Goal: Transaction & Acquisition: Purchase product/service

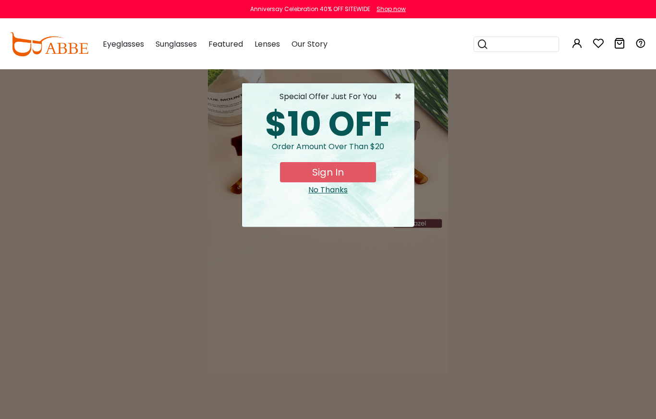
click at [475, 159] on div "× special offer just for you $10 OFF Order amount over than $20 Sign In No Than…" at bounding box center [328, 209] width 656 height 419
click at [401, 97] on span "×" at bounding box center [400, 97] width 12 height 12
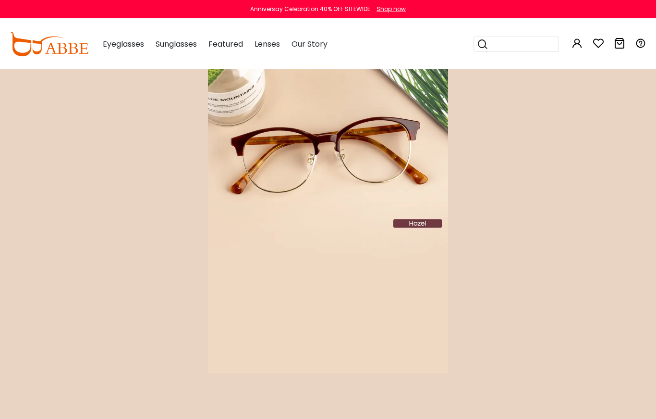
click at [350, 149] on img at bounding box center [328, 221] width 240 height 304
click at [419, 228] on img at bounding box center [328, 221] width 240 height 304
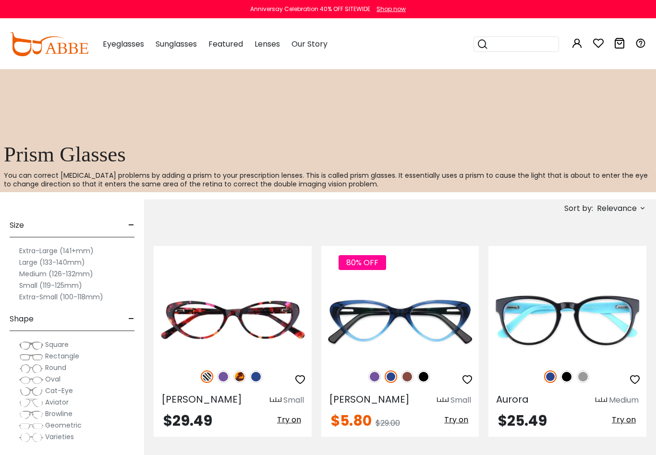
scroll to position [441, 0]
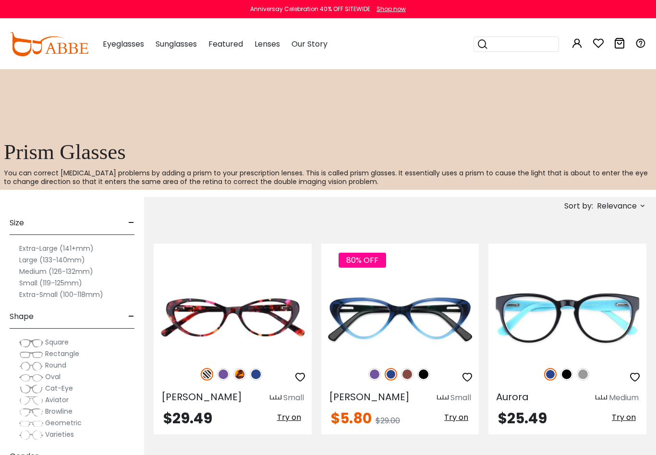
click at [39, 271] on label "Medium (126-132mm)" at bounding box center [56, 272] width 74 height 12
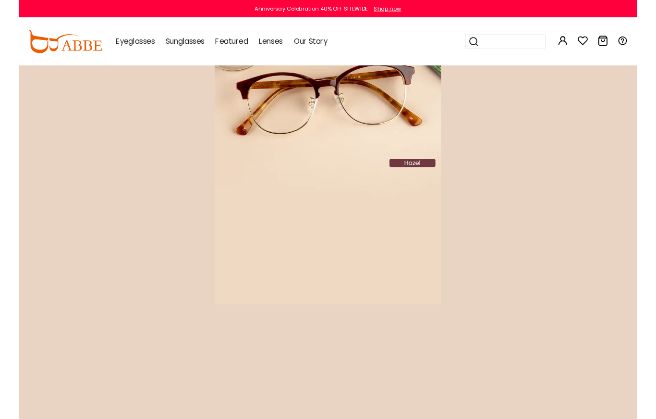
scroll to position [51, 0]
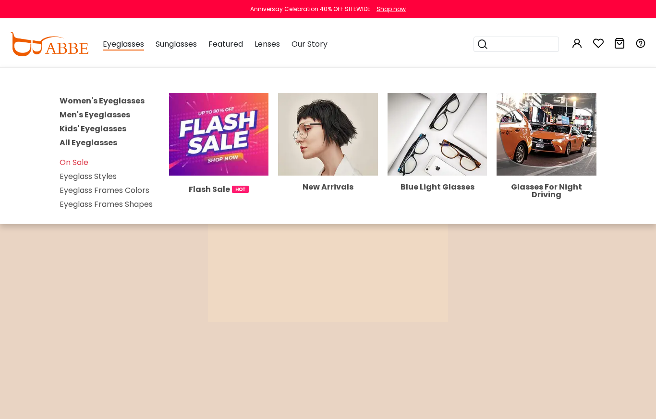
click at [108, 102] on link "Women's Eyeglasses" at bounding box center [102, 100] width 85 height 11
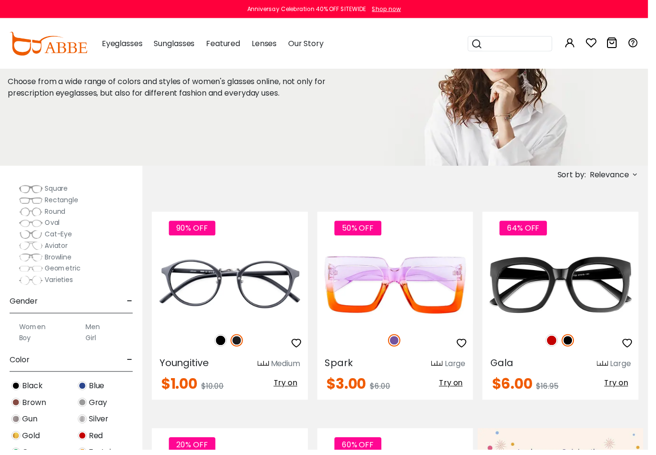
scroll to position [122, 0]
click at [36, 333] on label "Women" at bounding box center [32, 331] width 27 height 12
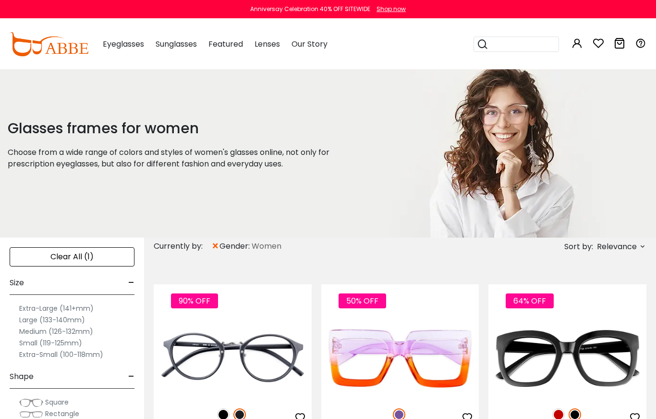
click at [84, 333] on label "Medium (126-132mm)" at bounding box center [56, 331] width 74 height 12
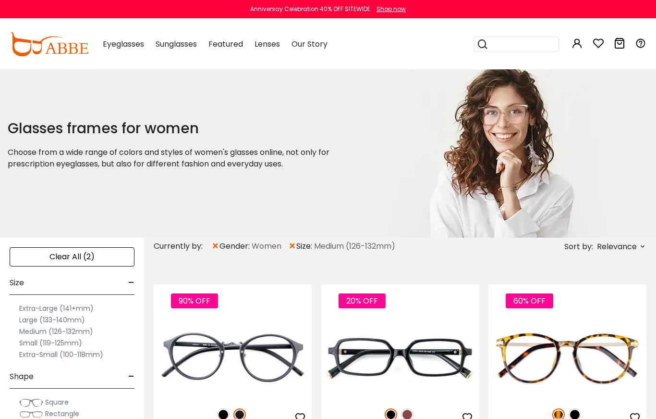
click at [71, 345] on label "Small (119-125mm)" at bounding box center [50, 343] width 63 height 12
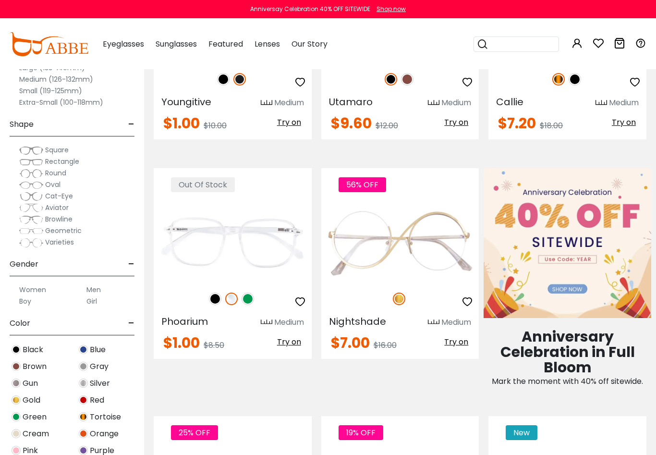
scroll to position [336, 0]
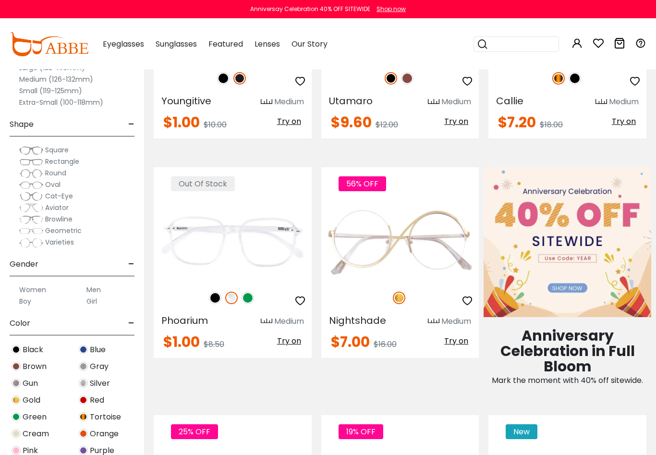
click at [58, 149] on span "Square" at bounding box center [57, 150] width 24 height 10
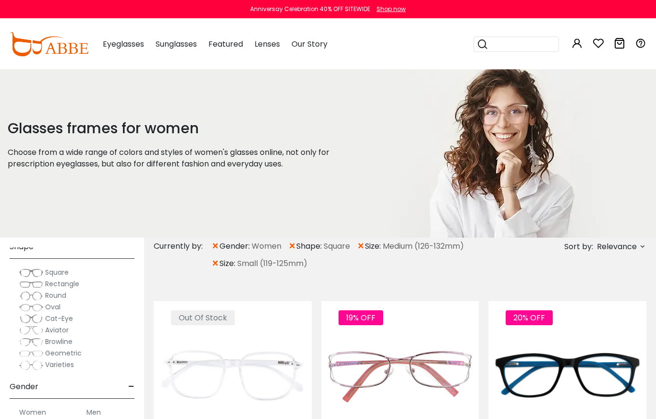
scroll to position [129, 0]
click at [293, 247] on span "×" at bounding box center [292, 245] width 8 height 17
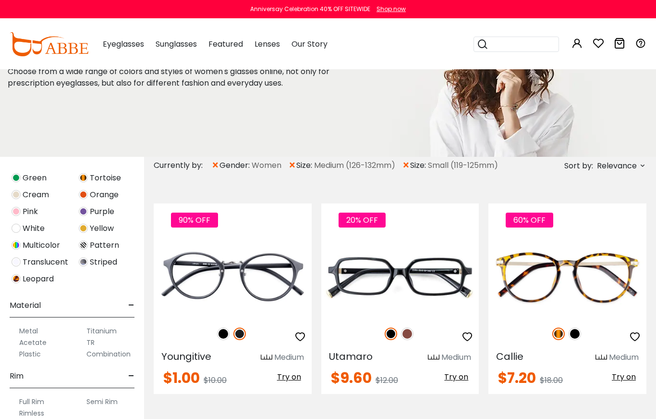
scroll to position [412, 0]
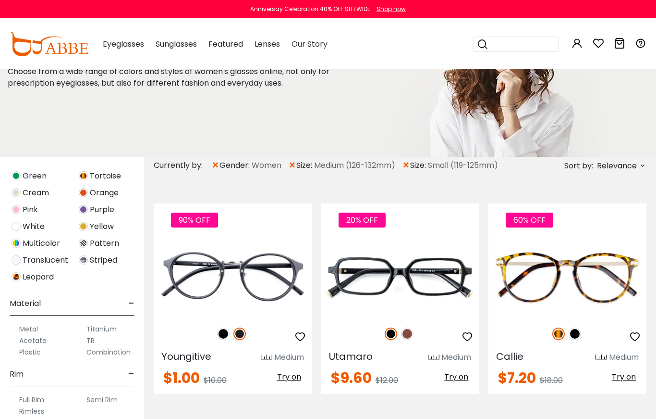
click at [108, 332] on label "Titanium" at bounding box center [101, 329] width 30 height 12
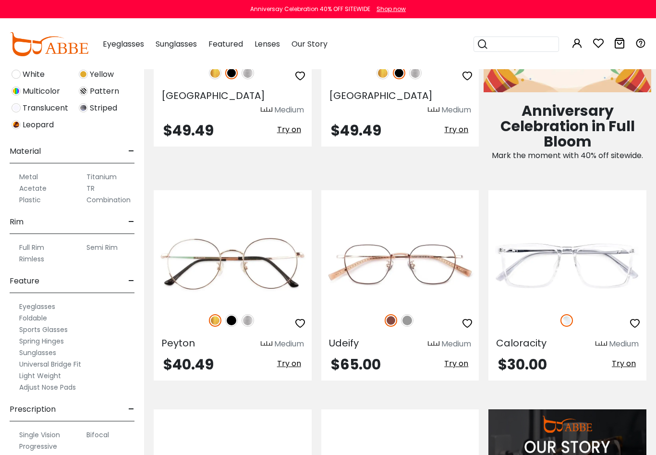
scroll to position [393, 0]
click at [68, 390] on label "Adjust Nose Pads" at bounding box center [47, 388] width 57 height 12
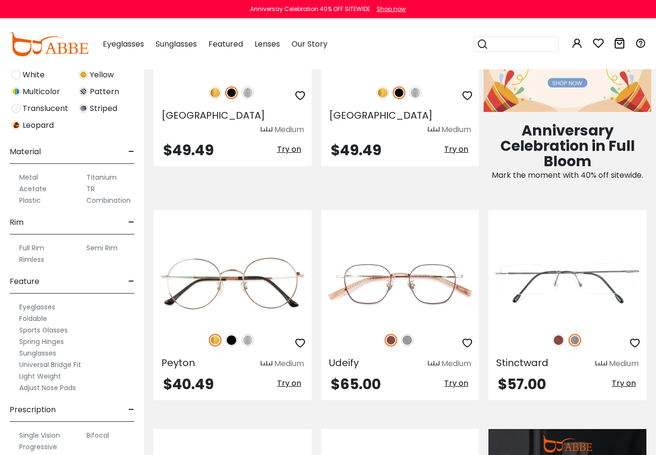
scroll to position [559, 0]
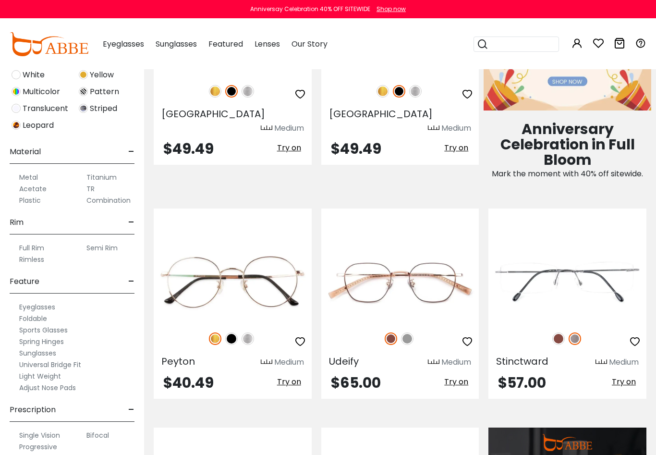
click at [96, 418] on label "Bifocal" at bounding box center [97, 436] width 23 height 12
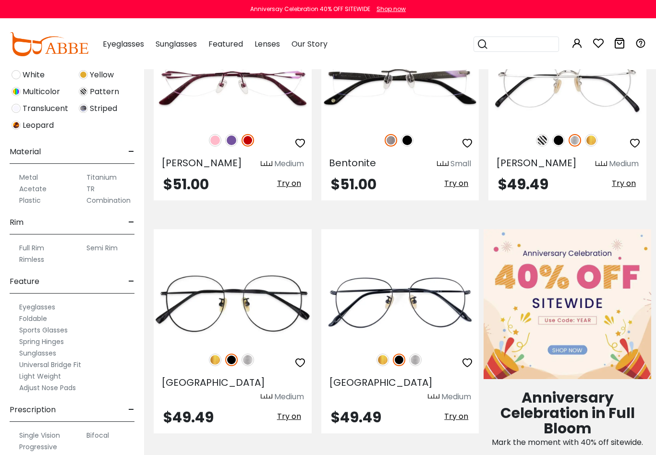
scroll to position [293, 0]
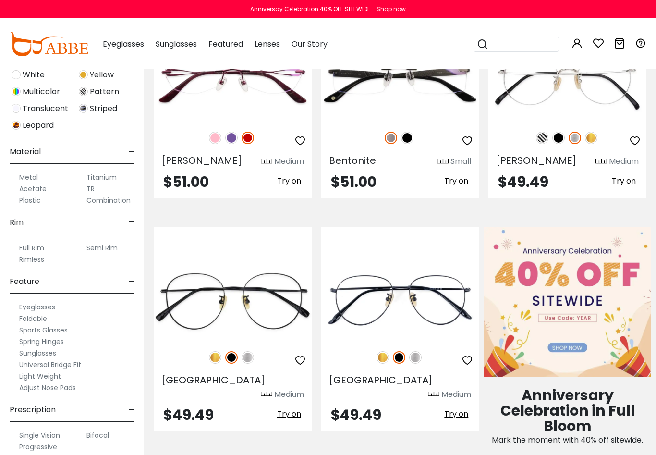
click at [253, 356] on img at bounding box center [248, 357] width 12 height 12
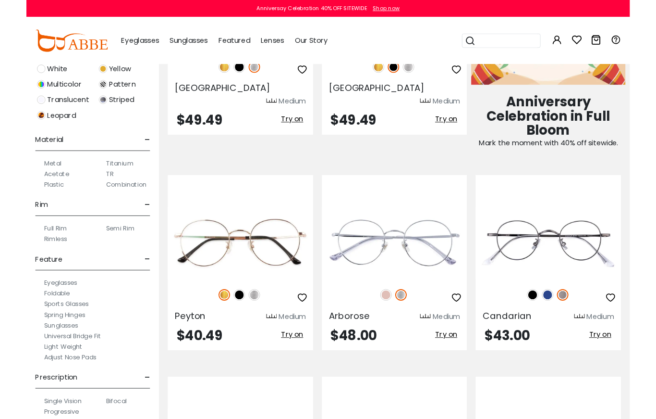
scroll to position [582, 0]
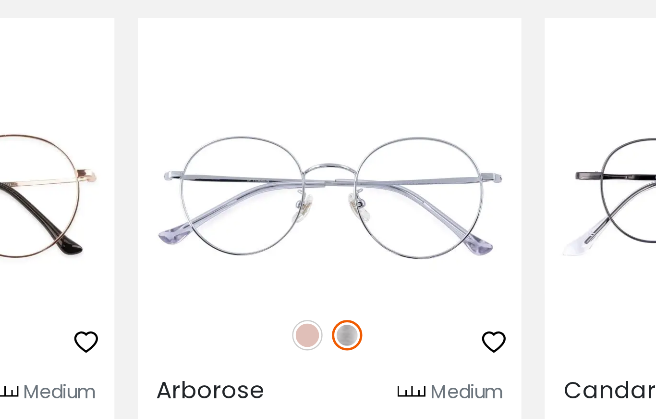
click at [385, 310] on img at bounding box center [391, 316] width 12 height 12
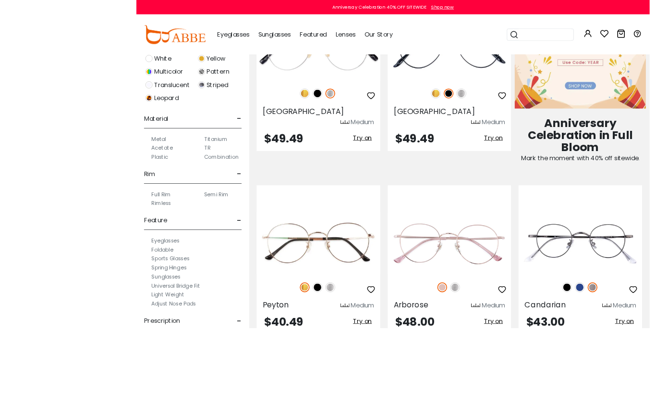
scroll to position [678, 0]
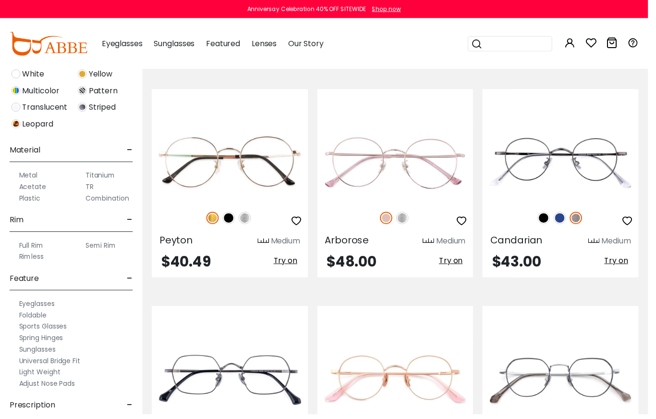
click at [0, 0] on img at bounding box center [0, 0] width 0 height 0
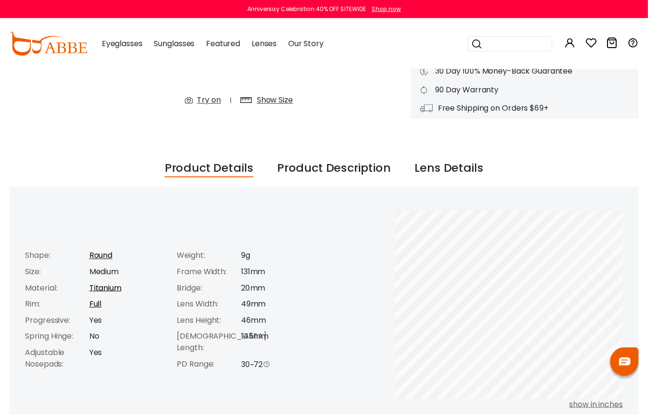
scroll to position [265, 0]
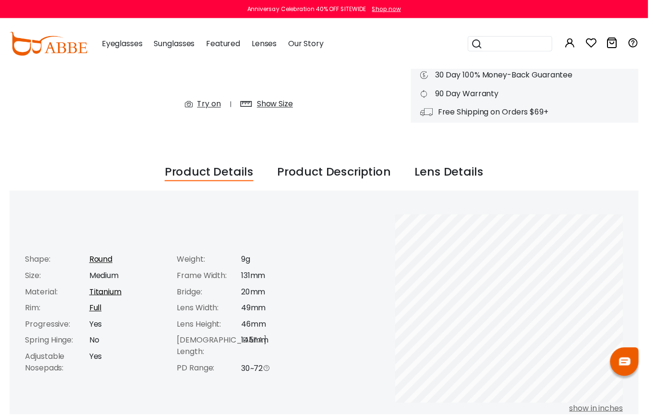
click at [274, 368] on icon at bounding box center [270, 372] width 8 height 8
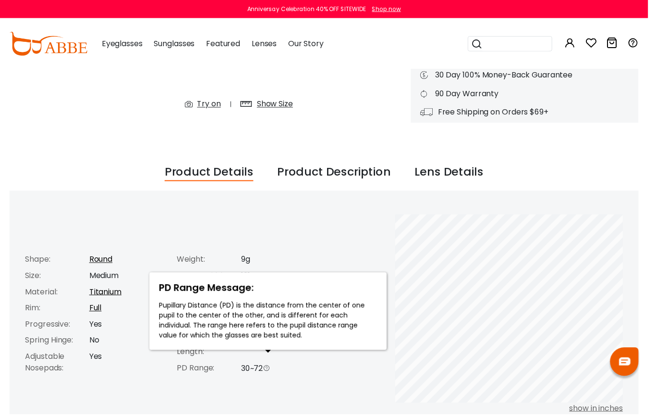
click at [337, 171] on div "Product Description" at bounding box center [338, 174] width 115 height 18
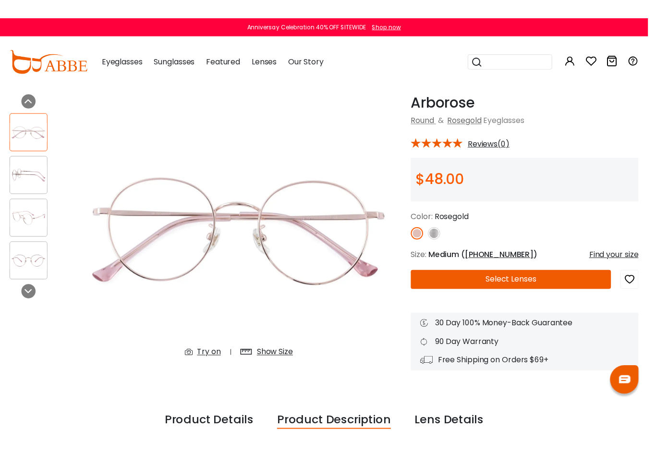
scroll to position [119, 0]
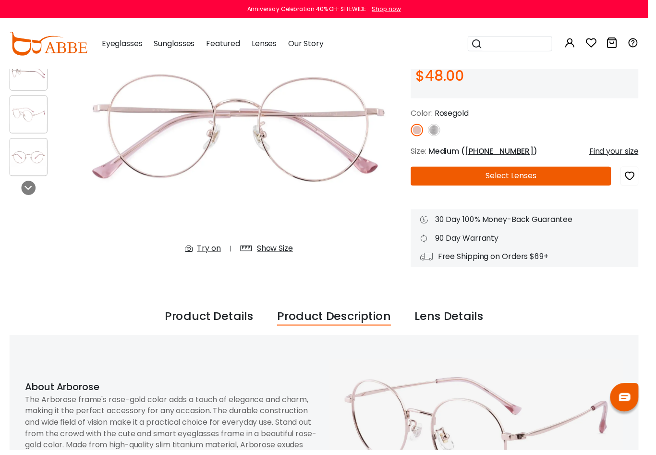
click at [219, 319] on div "Product Details" at bounding box center [212, 320] width 90 height 18
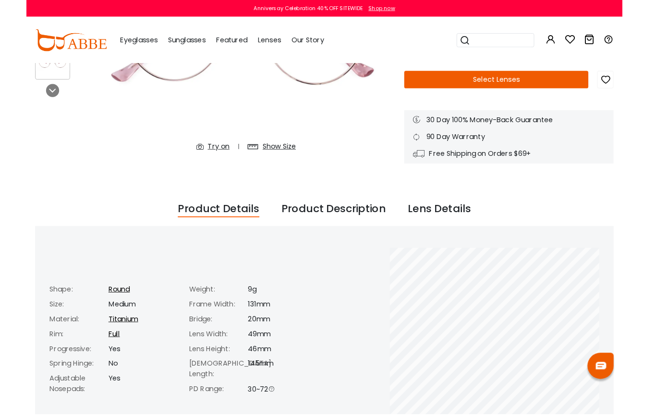
scroll to position [209, 0]
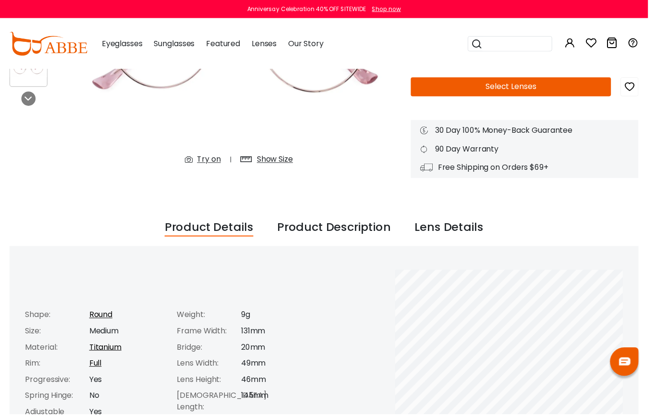
click at [447, 231] on div "Lens Details" at bounding box center [455, 230] width 70 height 18
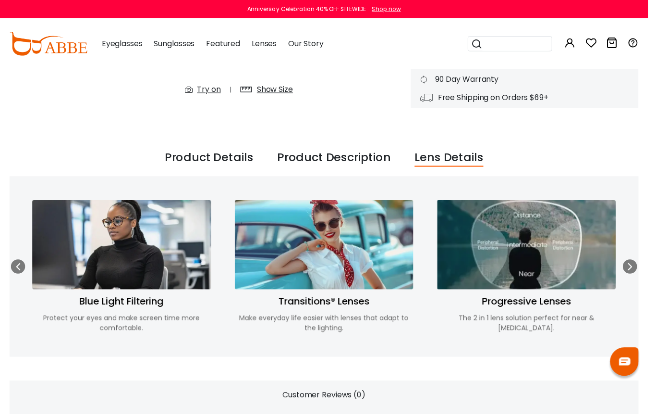
scroll to position [279, 0]
click at [639, 270] on icon at bounding box center [638, 270] width 8 height 8
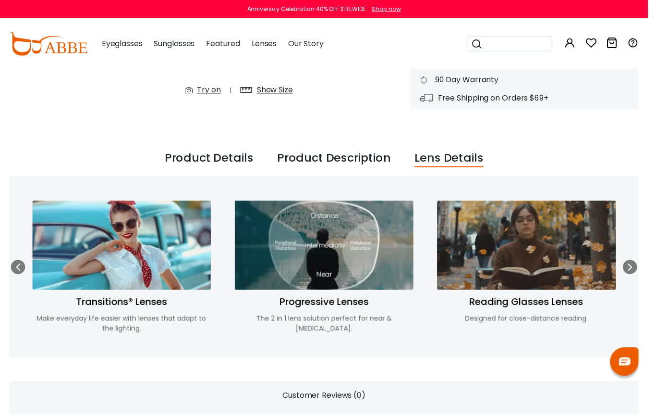
click at [635, 271] on icon at bounding box center [638, 270] width 8 height 8
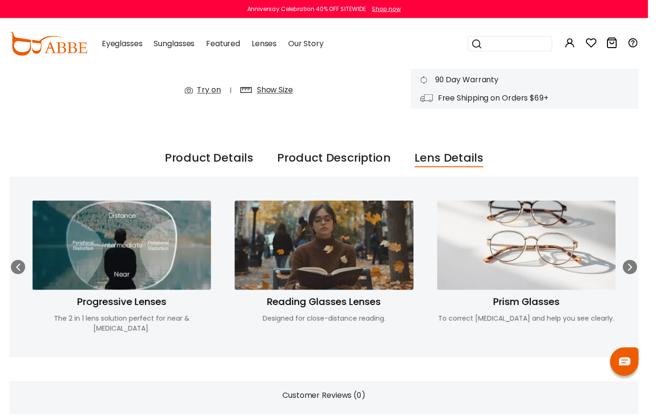
click at [546, 249] on img at bounding box center [533, 248] width 181 height 90
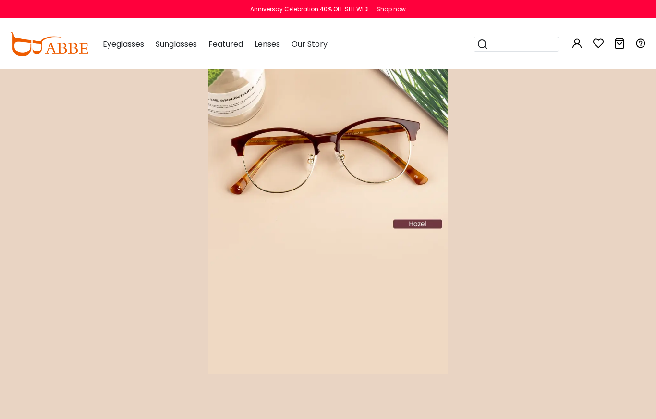
click at [305, 135] on img at bounding box center [328, 221] width 240 height 304
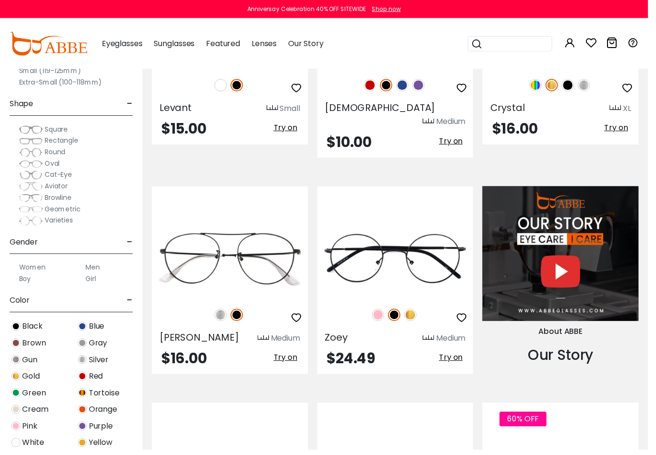
scroll to position [1201, 0]
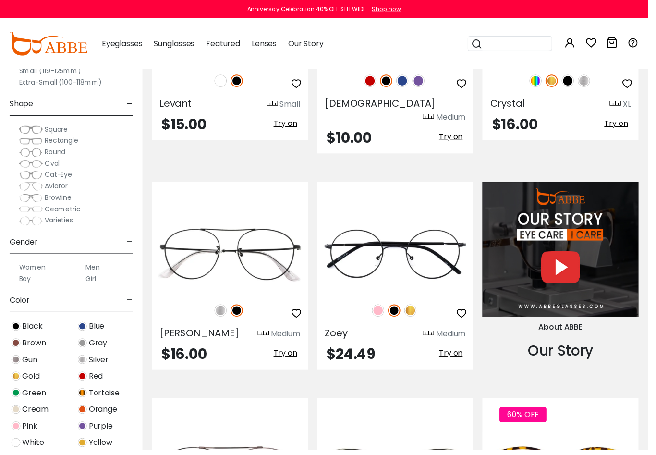
click at [224, 308] on img at bounding box center [223, 314] width 12 height 12
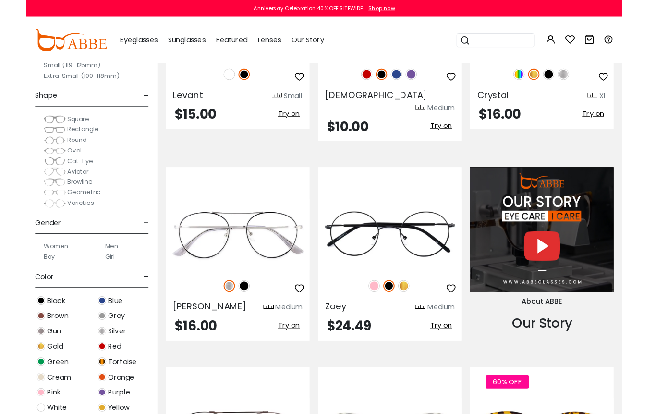
scroll to position [1204, 0]
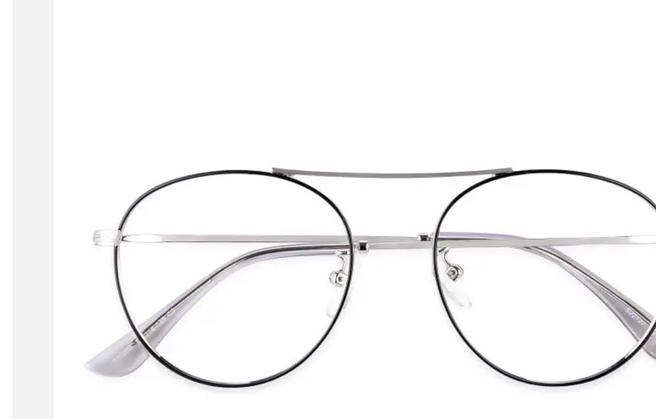
click at [0, 0] on img at bounding box center [0, 0] width 0 height 0
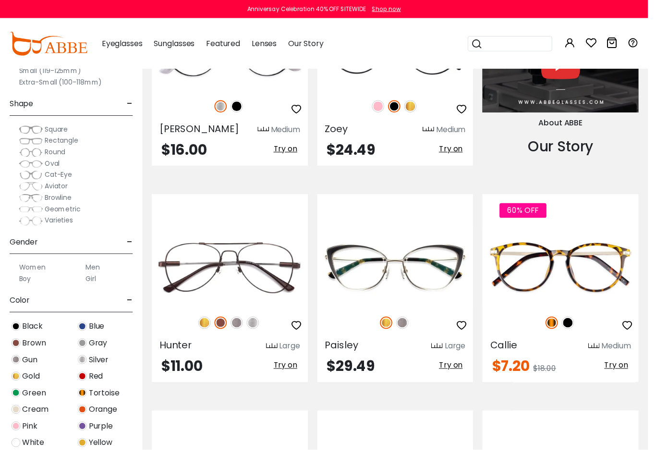
scroll to position [1408, 0]
click at [409, 320] on img at bounding box center [407, 326] width 12 height 12
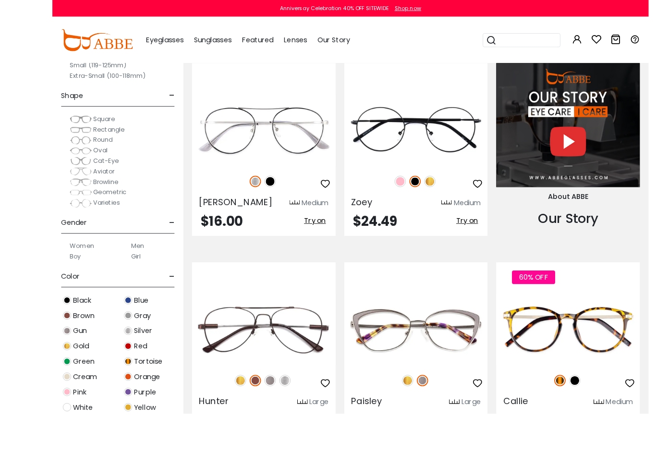
scroll to position [1375, 0]
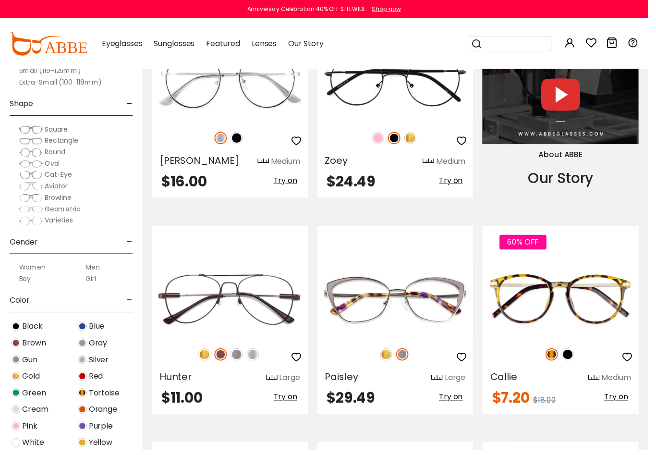
click at [0, 0] on img at bounding box center [0, 0] width 0 height 0
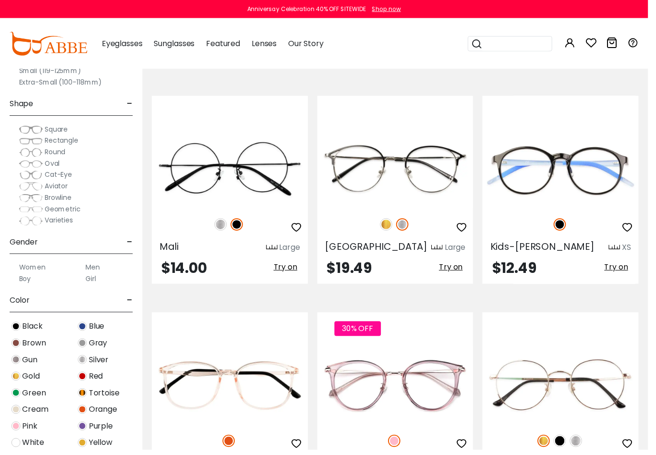
scroll to position [1960, 0]
click at [0, 0] on img at bounding box center [0, 0] width 0 height 0
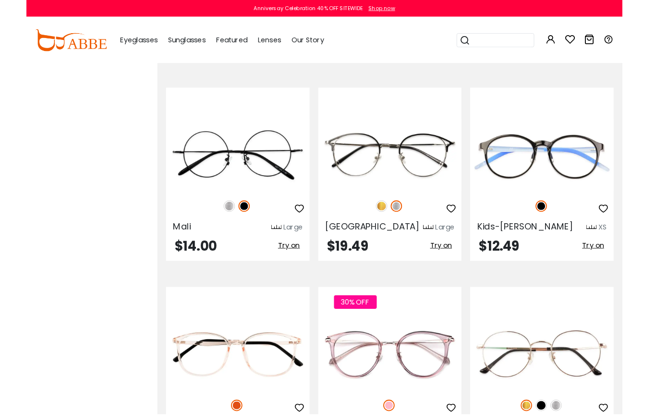
scroll to position [1997, 0]
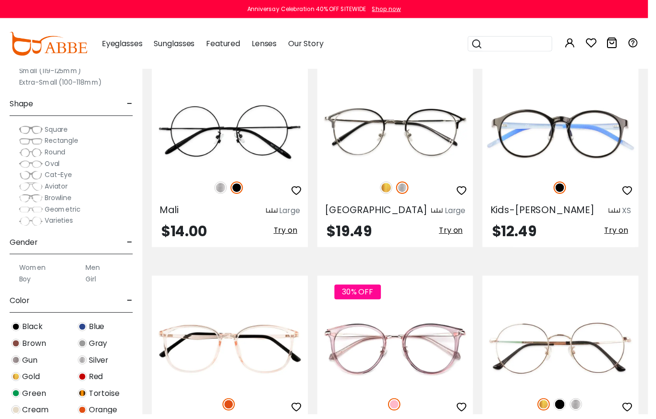
click at [0, 0] on img at bounding box center [0, 0] width 0 height 0
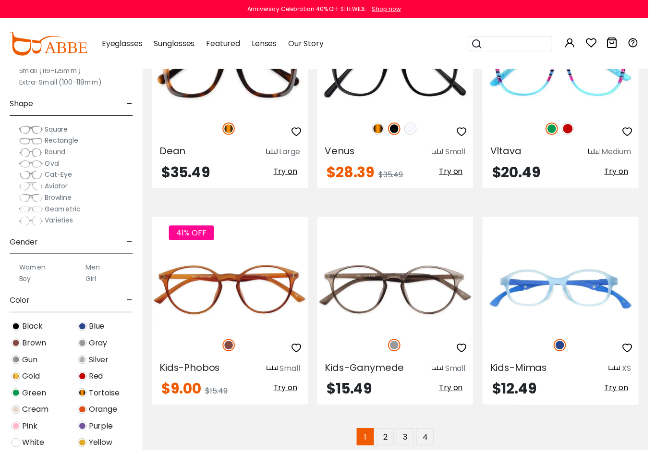
scroll to position [2496, 0]
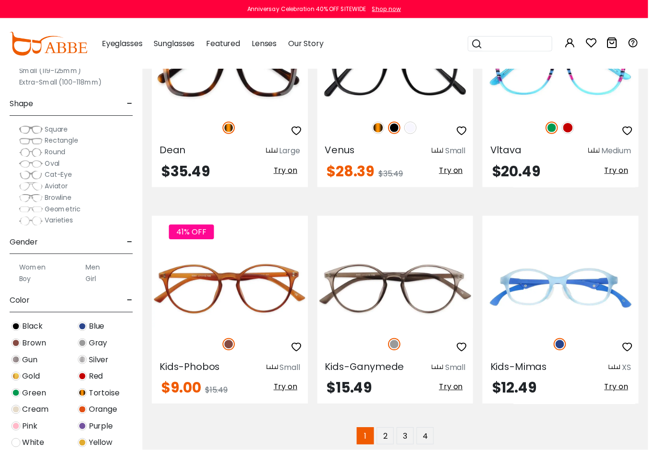
click at [391, 418] on link "2" at bounding box center [390, 440] width 17 height 17
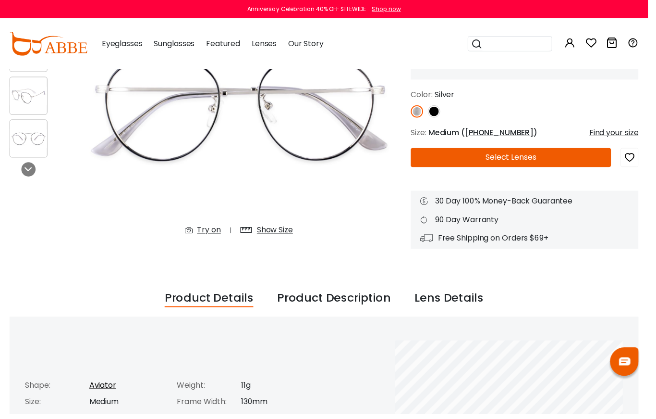
scroll to position [6, 0]
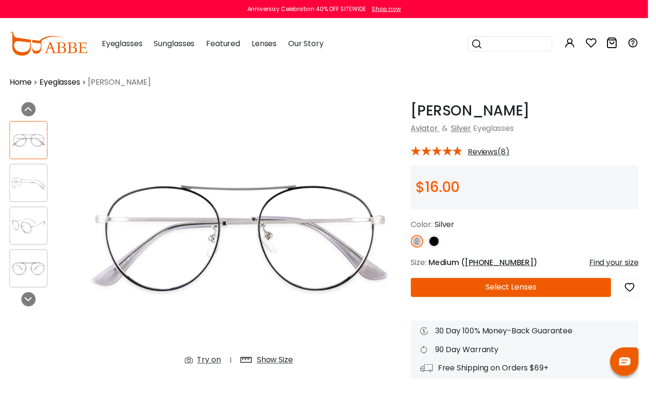
click at [26, 185] on img at bounding box center [28, 185] width 37 height 19
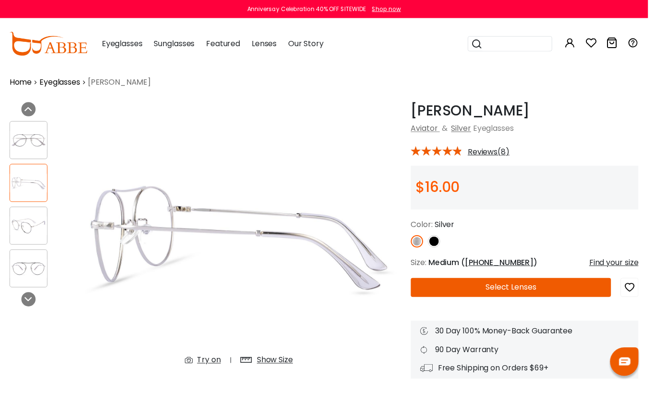
click at [28, 225] on img at bounding box center [28, 228] width 37 height 19
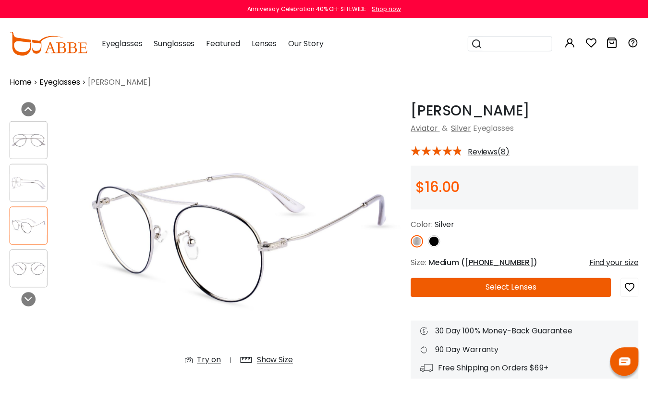
click at [28, 272] on img at bounding box center [28, 271] width 37 height 19
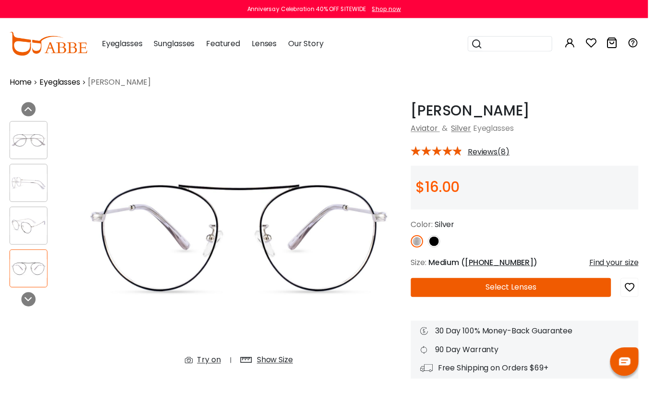
click at [421, 245] on img at bounding box center [422, 244] width 12 height 12
click at [440, 246] on img at bounding box center [439, 244] width 12 height 12
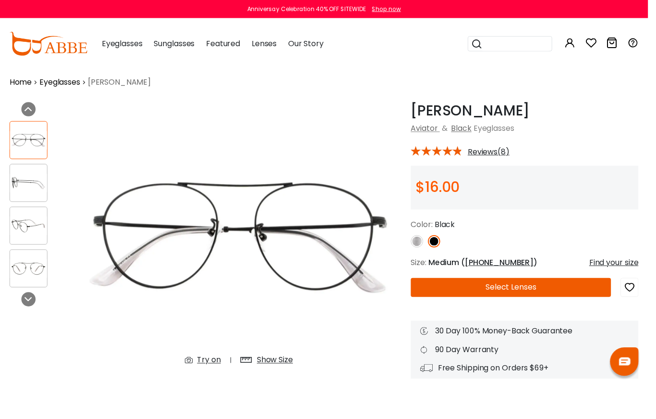
click at [420, 247] on img at bounding box center [422, 244] width 12 height 12
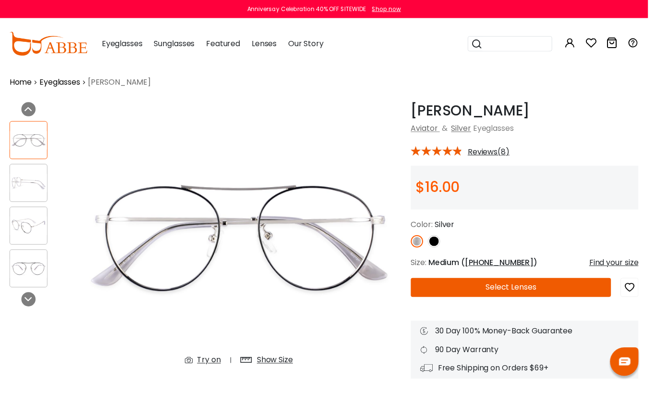
click at [25, 184] on img at bounding box center [28, 185] width 37 height 19
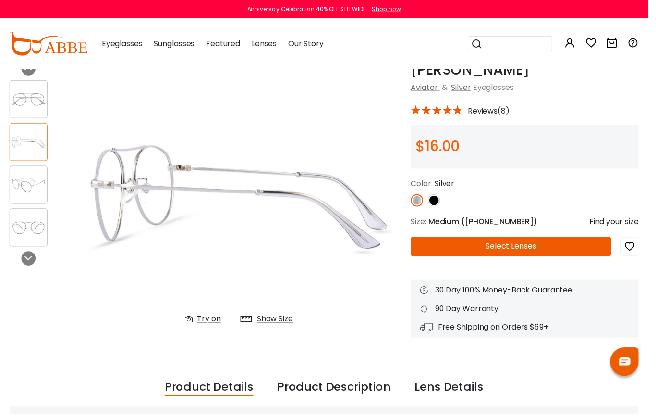
scroll to position [0, 0]
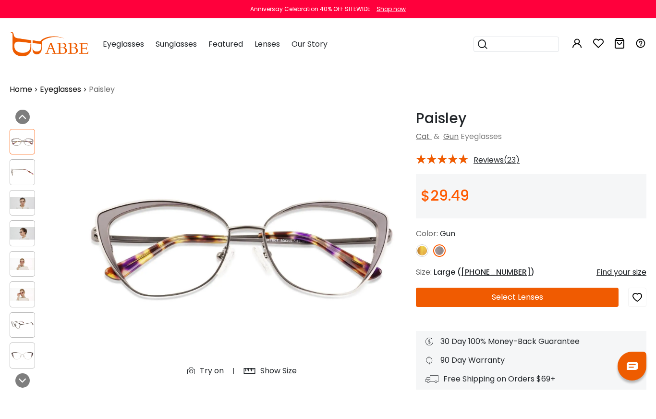
click at [23, 233] on img at bounding box center [22, 233] width 25 height 12
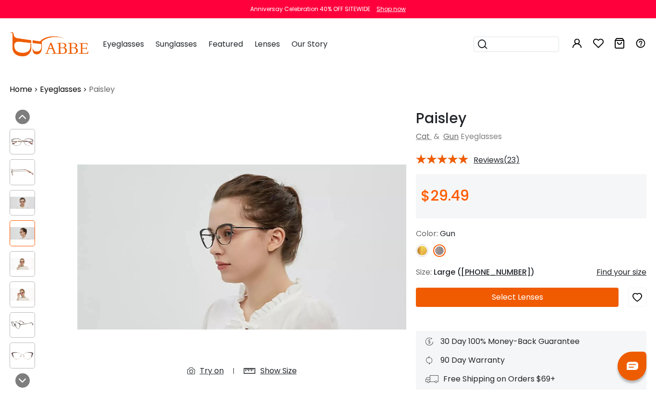
click at [23, 260] on img at bounding box center [22, 264] width 25 height 12
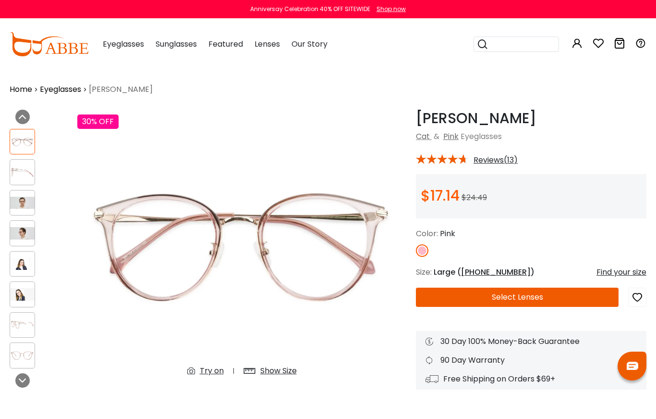
click at [25, 261] on img at bounding box center [22, 264] width 25 height 12
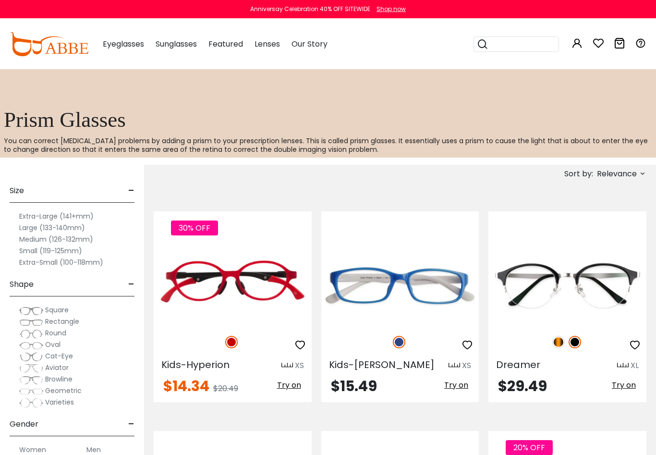
scroll to position [480, 0]
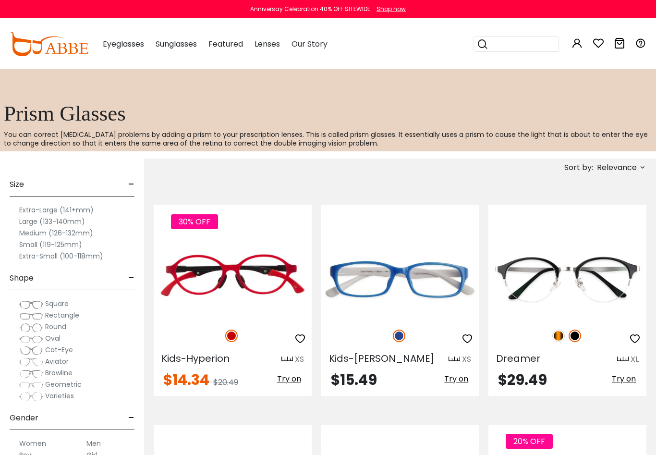
click at [0, 0] on img at bounding box center [0, 0] width 0 height 0
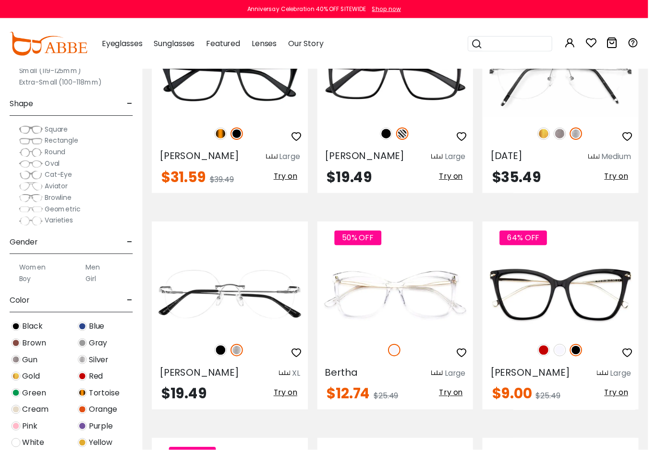
scroll to position [2009, 0]
click at [567, 348] on img at bounding box center [567, 354] width 12 height 12
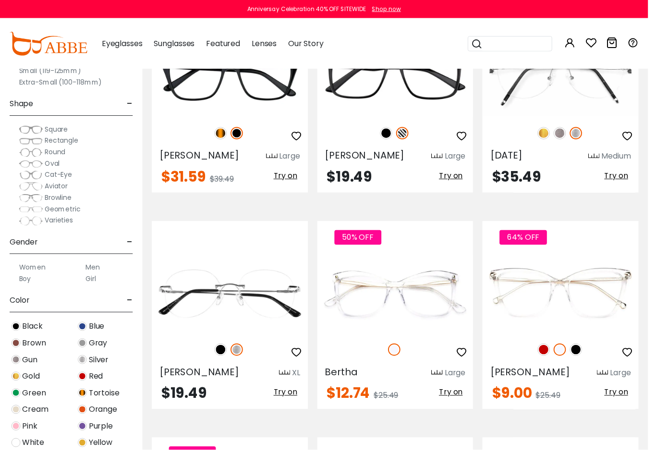
click at [0, 0] on img at bounding box center [0, 0] width 0 height 0
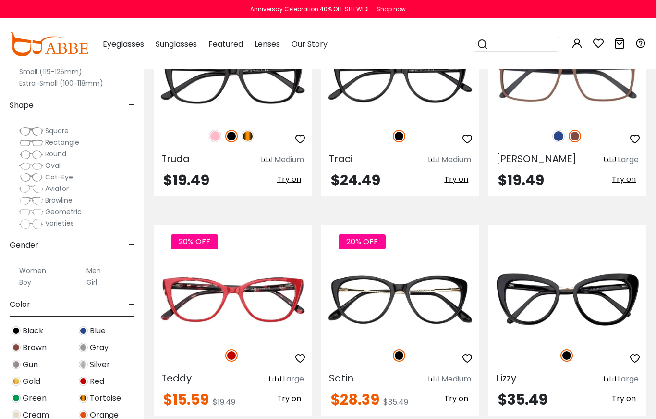
scroll to position [1569, 0]
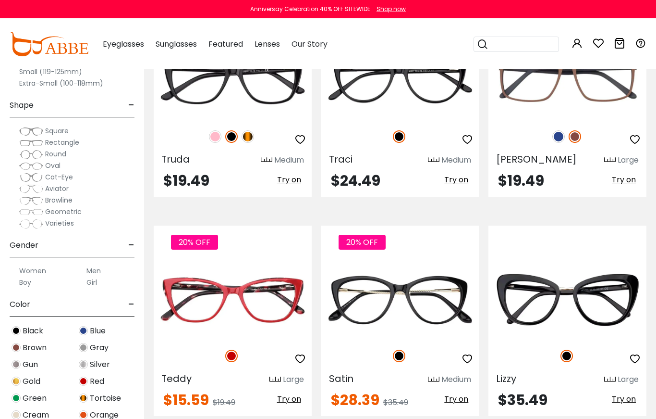
click at [130, 102] on span "-" at bounding box center [131, 105] width 6 height 23
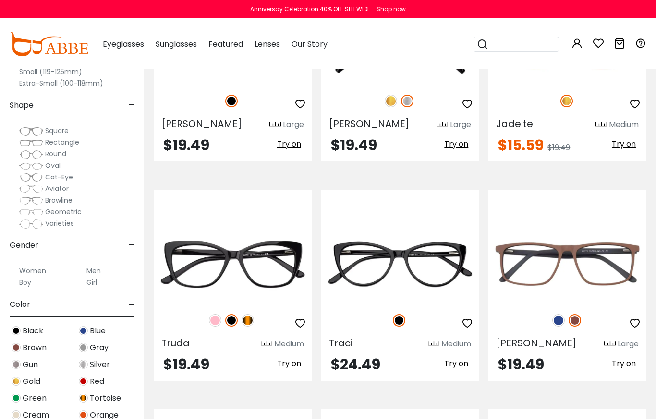
scroll to position [1385, 0]
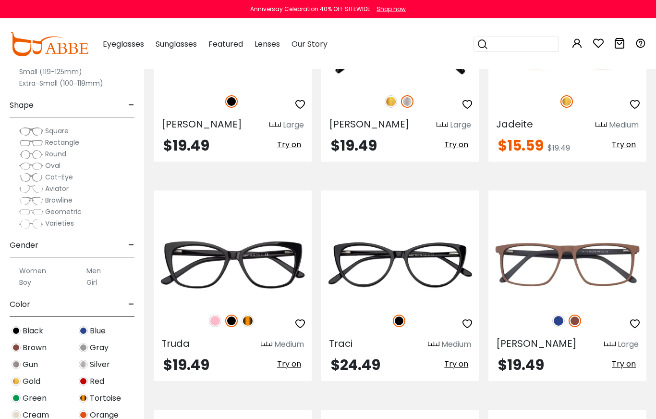
click at [65, 77] on label "Small (119-125mm)" at bounding box center [50, 72] width 63 height 12
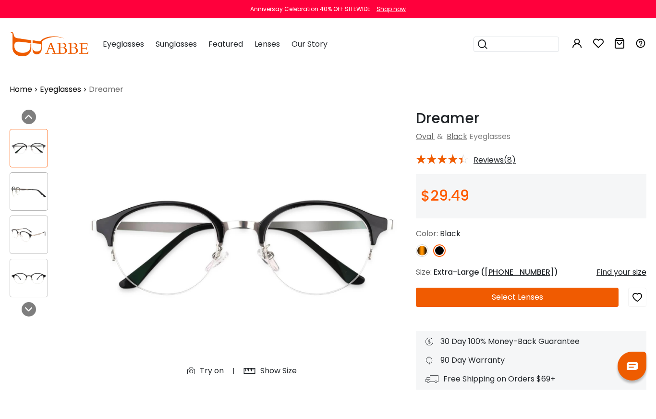
click at [424, 251] on img at bounding box center [422, 250] width 12 height 12
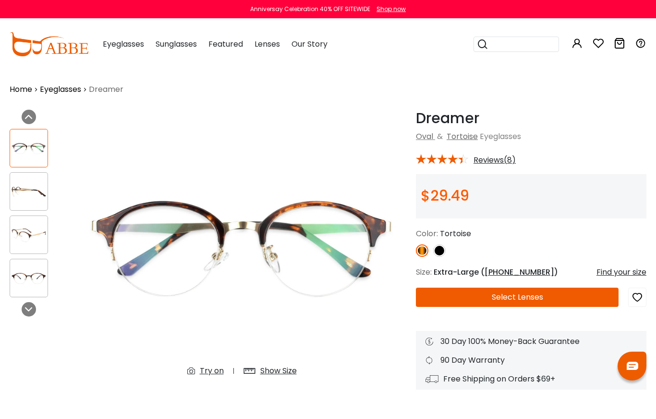
click at [26, 270] on img at bounding box center [28, 278] width 37 height 19
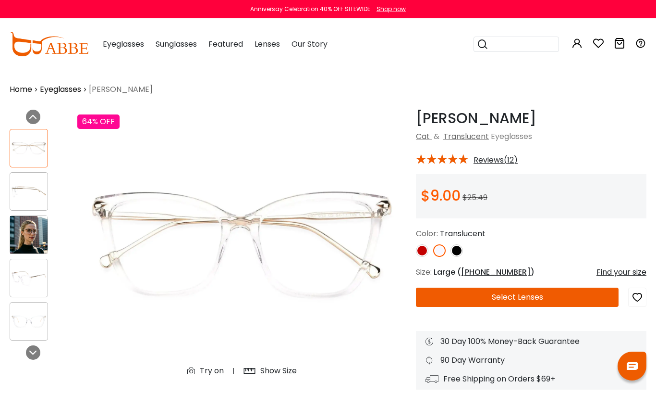
click at [616, 273] on div "Find your size" at bounding box center [622, 272] width 50 height 12
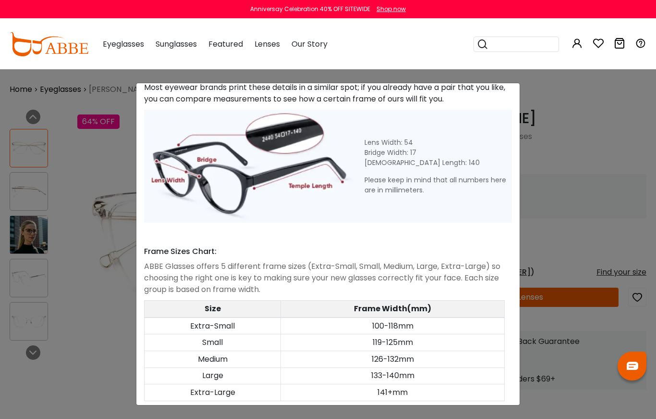
scroll to position [390, 0]
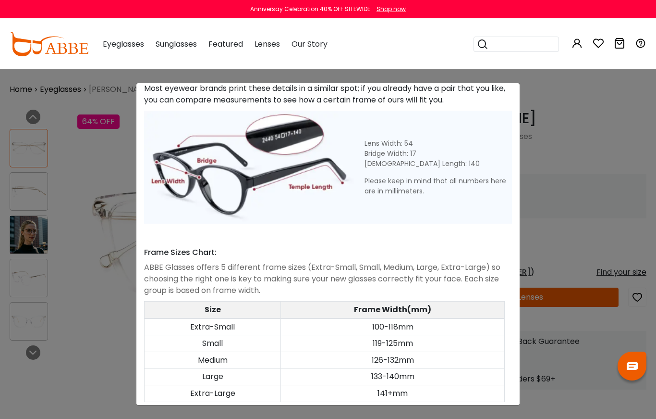
click at [564, 146] on div "Size Guide × A Skill For Finding Suitable Glasses Size: Use a Credit Card Place…" at bounding box center [328, 209] width 656 height 419
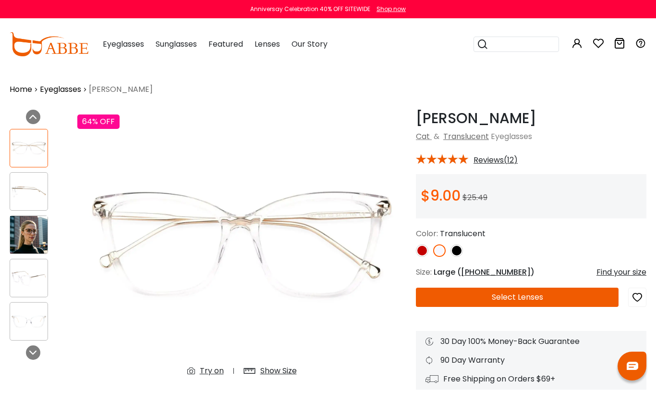
click at [34, 232] on img at bounding box center [28, 234] width 37 height 37
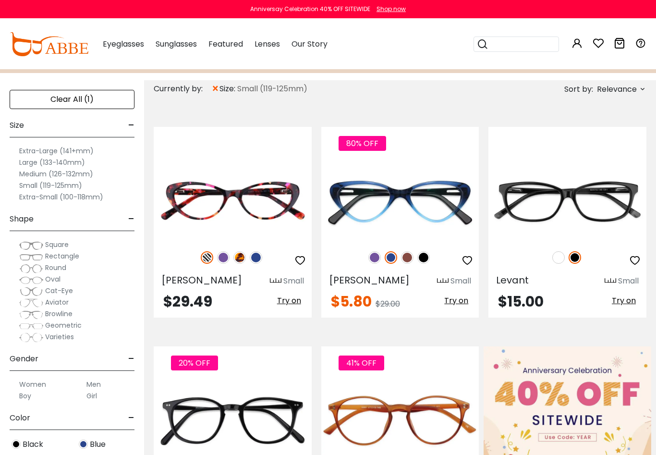
scroll to position [558, 0]
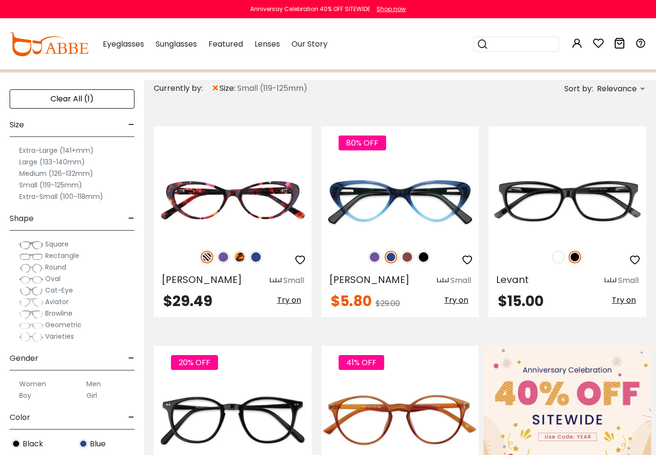
click at [218, 87] on span "×" at bounding box center [215, 88] width 8 height 17
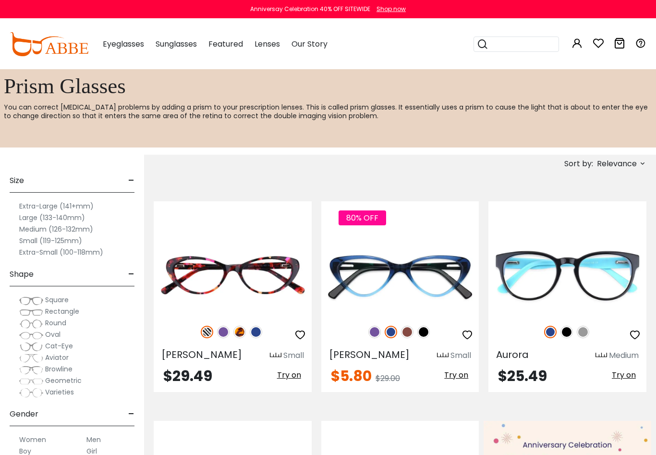
scroll to position [510, 0]
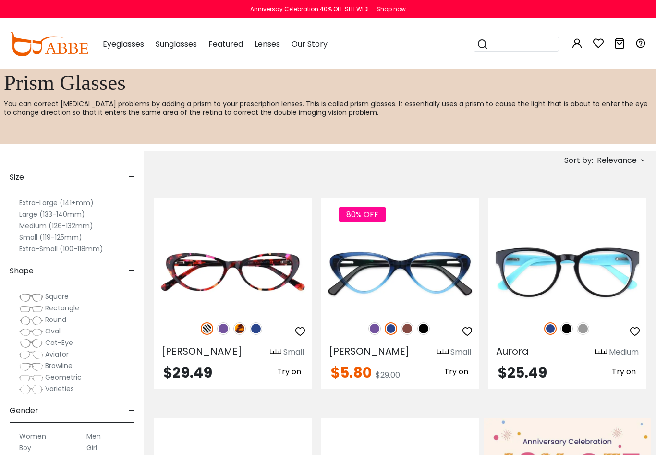
click at [79, 225] on label "Medium (126-132mm)" at bounding box center [56, 226] width 74 height 12
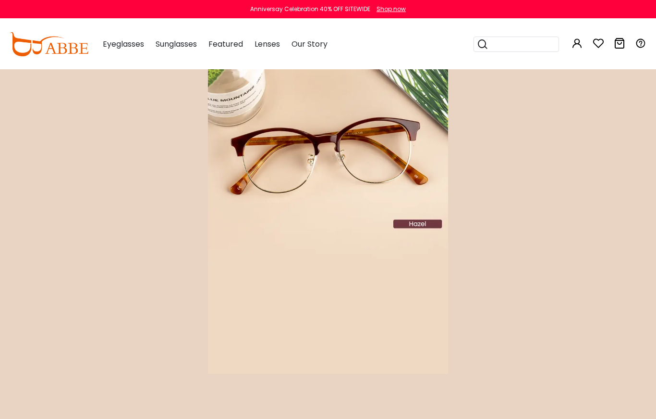
click at [508, 47] on input "search" at bounding box center [522, 44] width 67 height 14
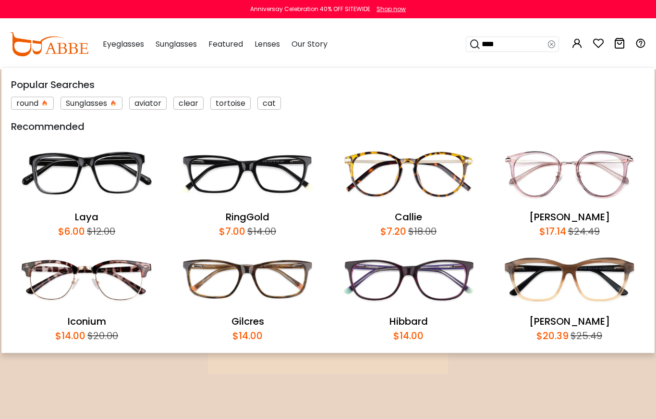
type input "*****"
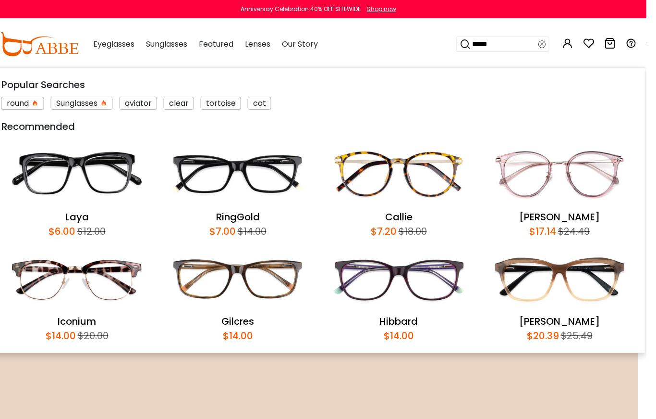
scroll to position [0, 8]
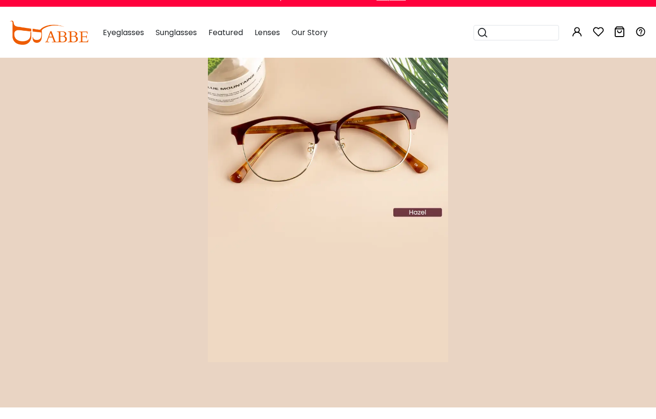
click at [492, 190] on div "Prism Glasses You can correct [MEDICAL_DATA] problems by adding a prism to your…" at bounding box center [328, 350] width 656 height 562
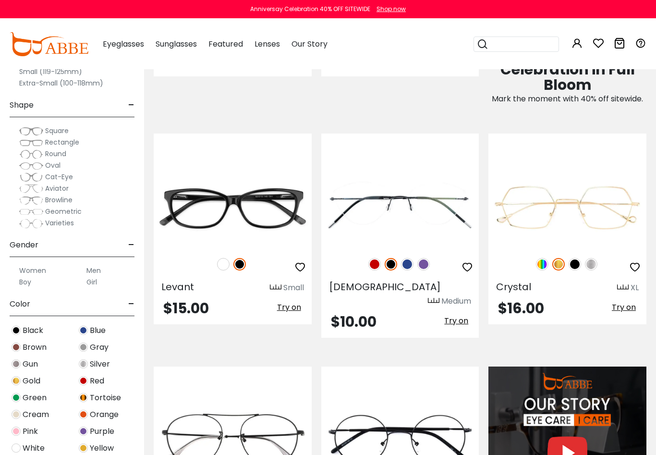
scroll to position [1019, 0]
click at [424, 263] on img at bounding box center [424, 264] width 12 height 12
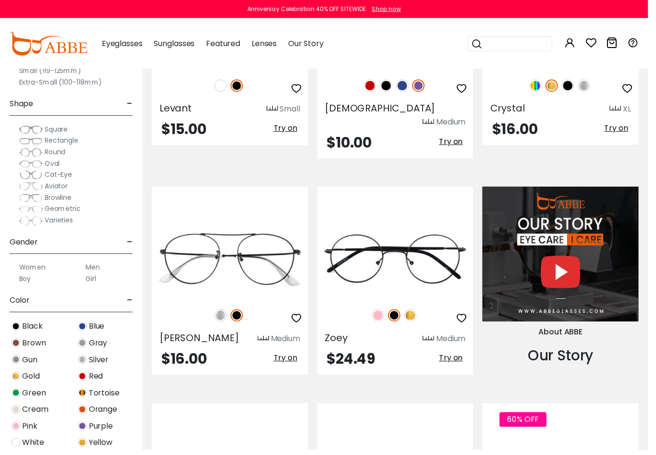
scroll to position [1207, 0]
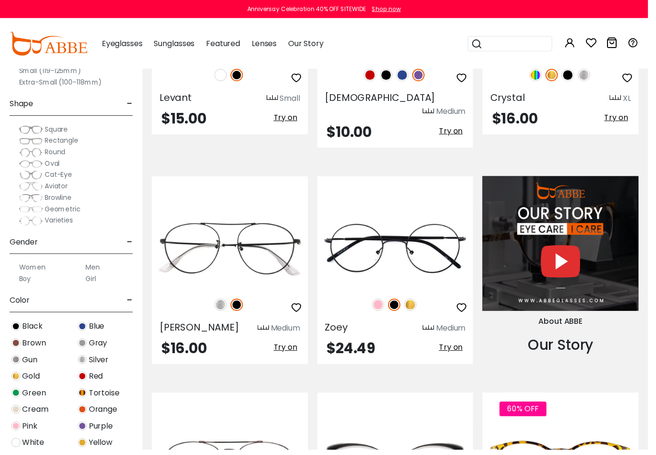
click at [225, 302] on img at bounding box center [223, 308] width 12 height 12
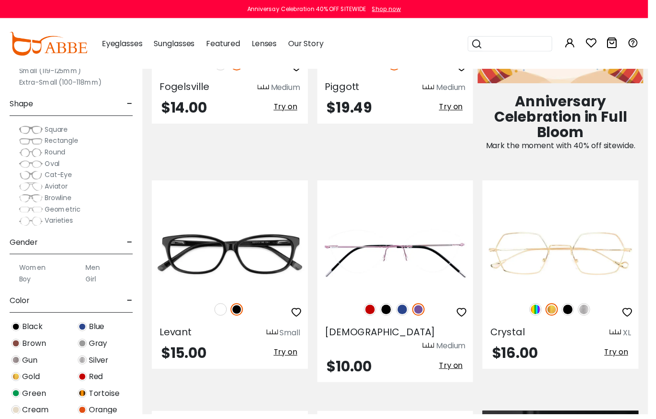
scroll to position [970, 0]
click at [100, 156] on div "Round" at bounding box center [72, 154] width 125 height 12
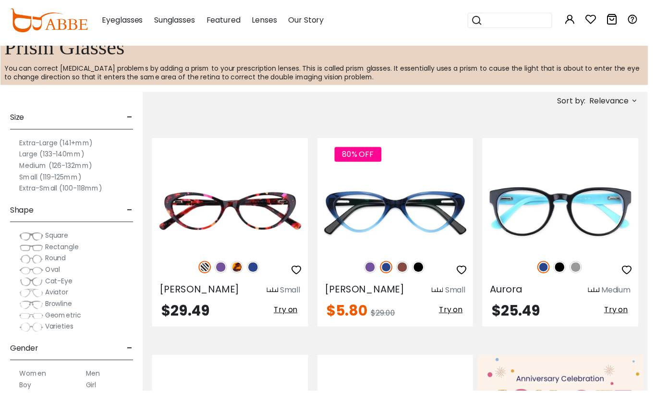
scroll to position [522, 0]
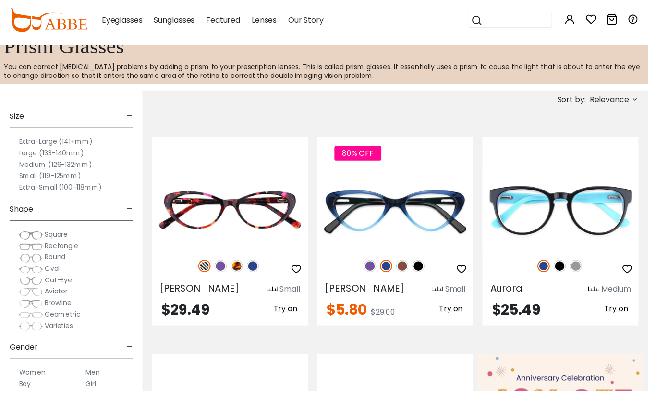
click at [48, 185] on label "Medium (126-132mm)" at bounding box center [56, 191] width 74 height 12
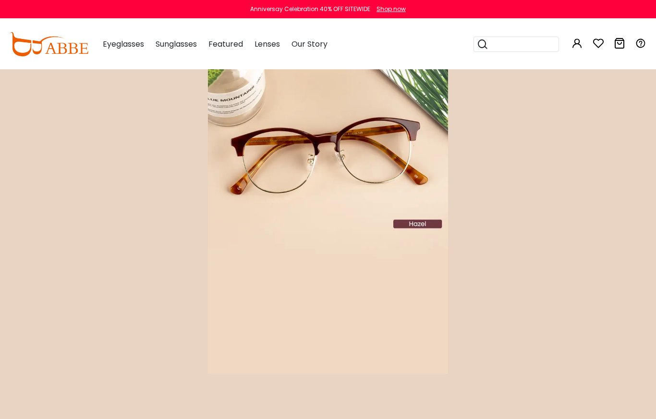
click at [490, 370] on div "Prism Glasses You can correct double vision problems by adding a prism to your …" at bounding box center [328, 350] width 656 height 562
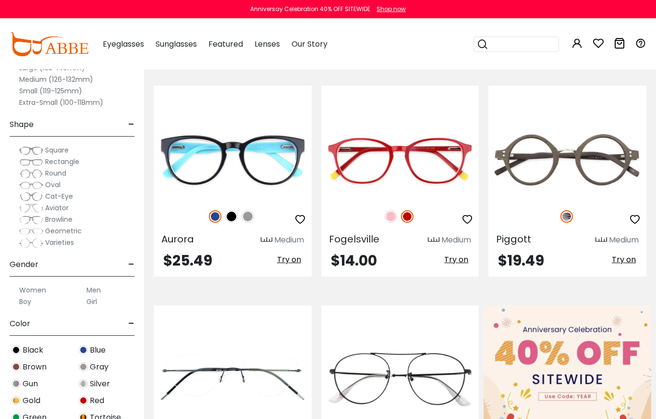
scroll to position [602, 0]
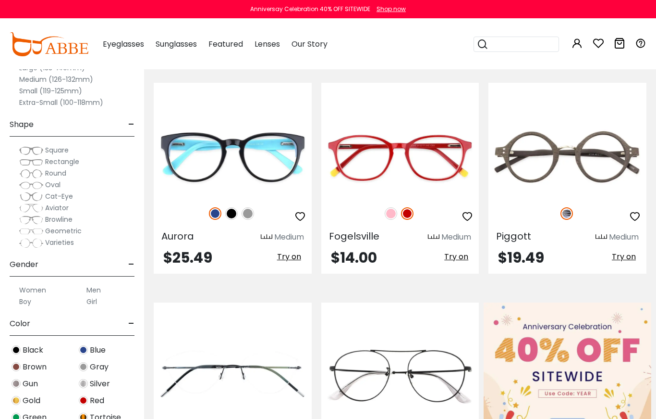
click at [251, 211] on img at bounding box center [248, 213] width 12 height 12
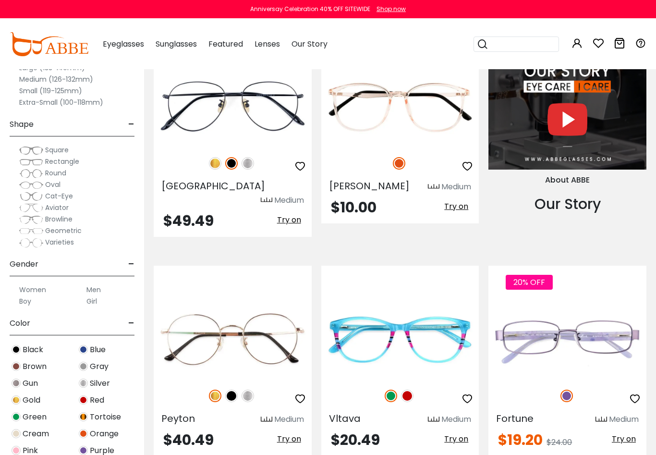
scroll to position [1339, 0]
click at [410, 389] on img at bounding box center [407, 395] width 12 height 12
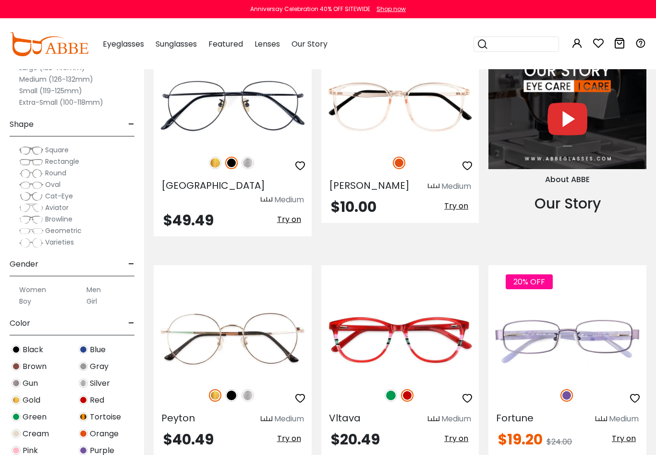
click at [391, 389] on img at bounding box center [391, 395] width 12 height 12
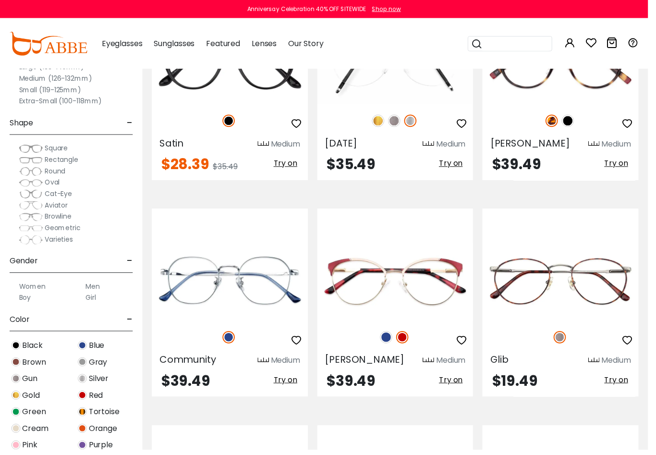
scroll to position [2051, 0]
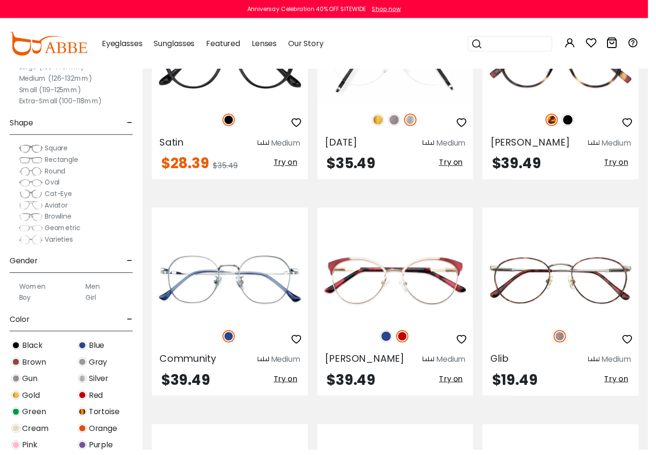
click at [391, 334] on img at bounding box center [391, 340] width 12 height 12
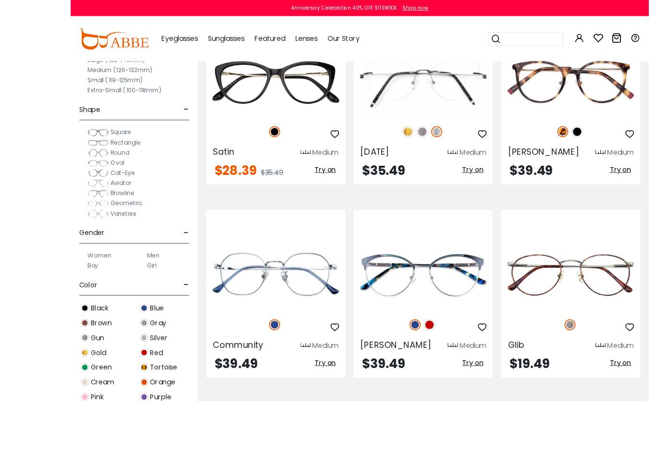
scroll to position [2070, 0]
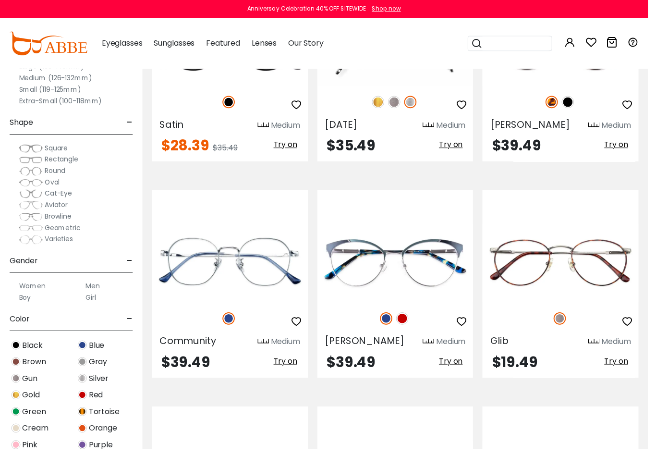
click at [0, 0] on img at bounding box center [0, 0] width 0 height 0
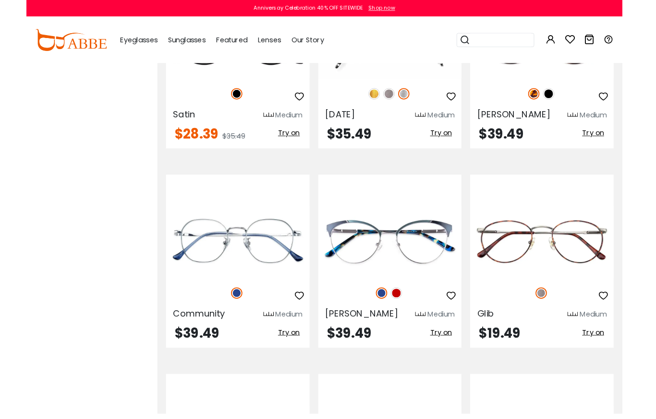
scroll to position [2106, 0]
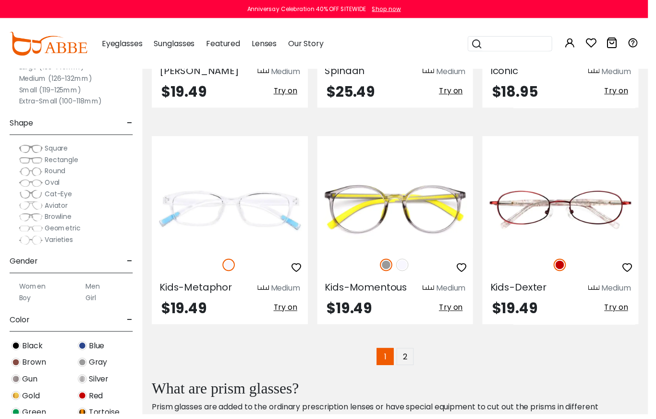
scroll to position [2555, 0]
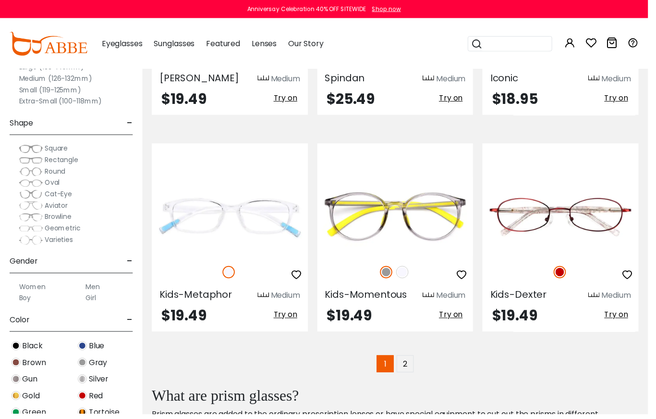
click at [409, 359] on link "2" at bounding box center [410, 367] width 17 height 17
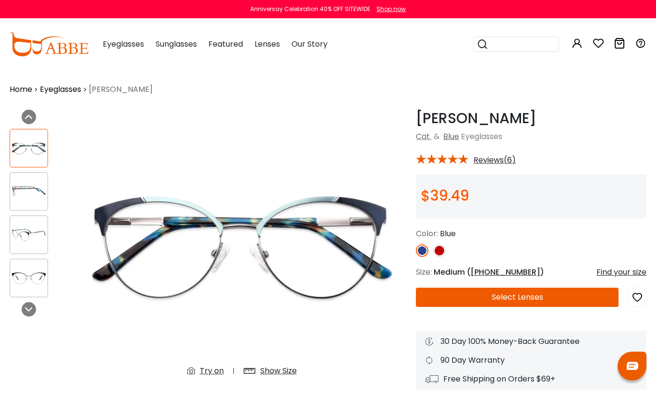
click at [24, 192] on img at bounding box center [28, 191] width 37 height 19
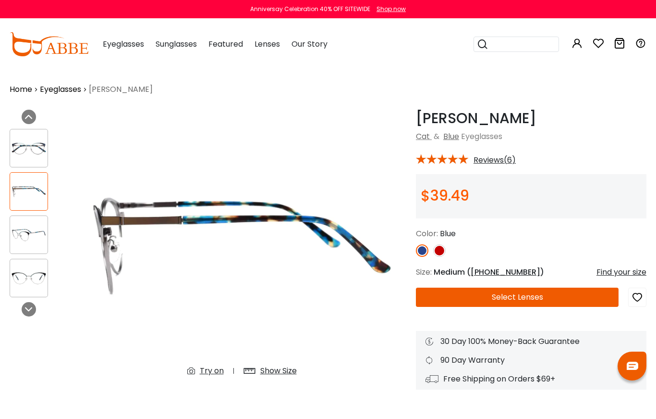
click at [26, 228] on img at bounding box center [28, 234] width 37 height 19
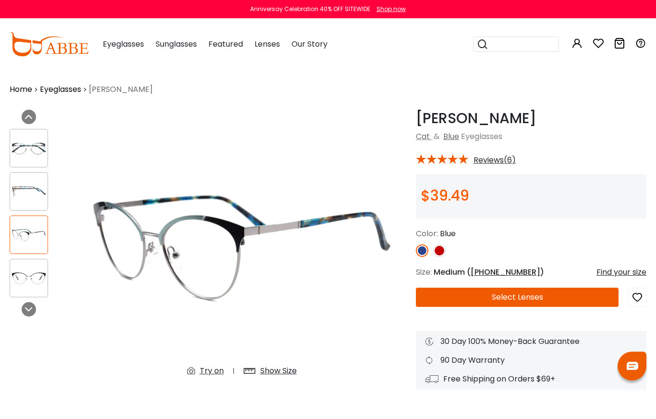
click at [24, 269] on img at bounding box center [28, 278] width 37 height 19
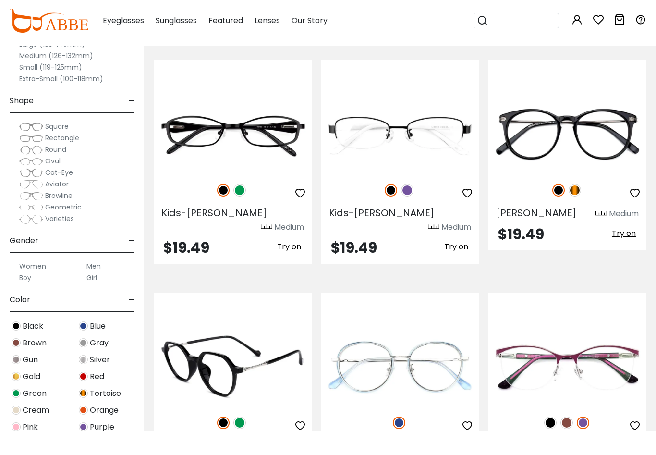
scroll to position [602, 0]
click at [584, 418] on img at bounding box center [583, 446] width 12 height 12
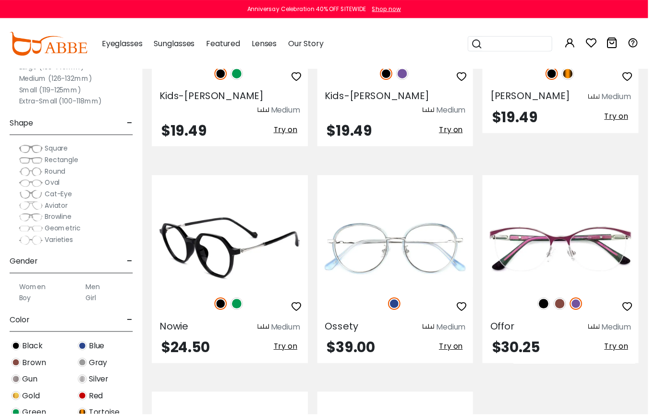
scroll to position [740, 0]
click at [0, 0] on img at bounding box center [0, 0] width 0 height 0
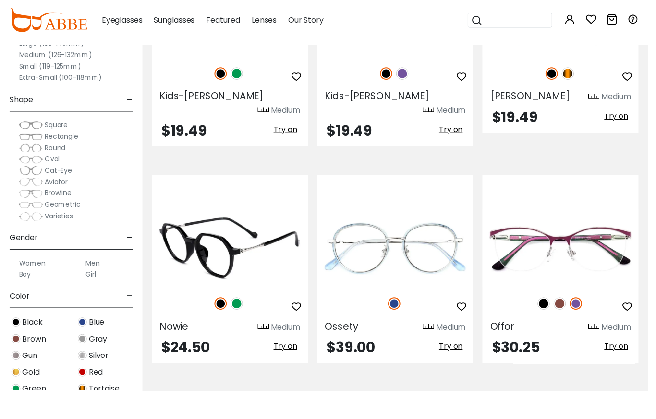
click at [0, 0] on img at bounding box center [0, 0] width 0 height 0
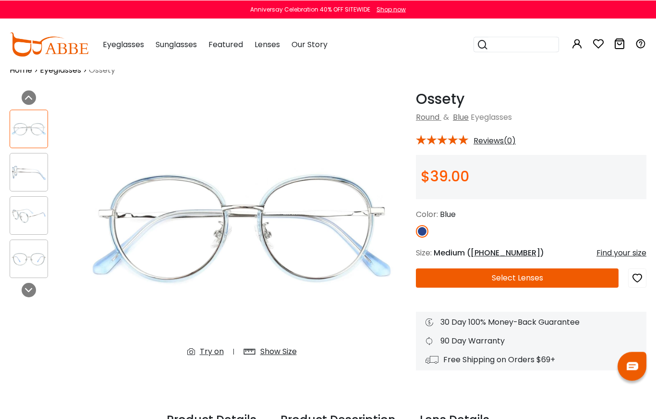
scroll to position [13, 0]
